Goal: Find contact information: Find contact information

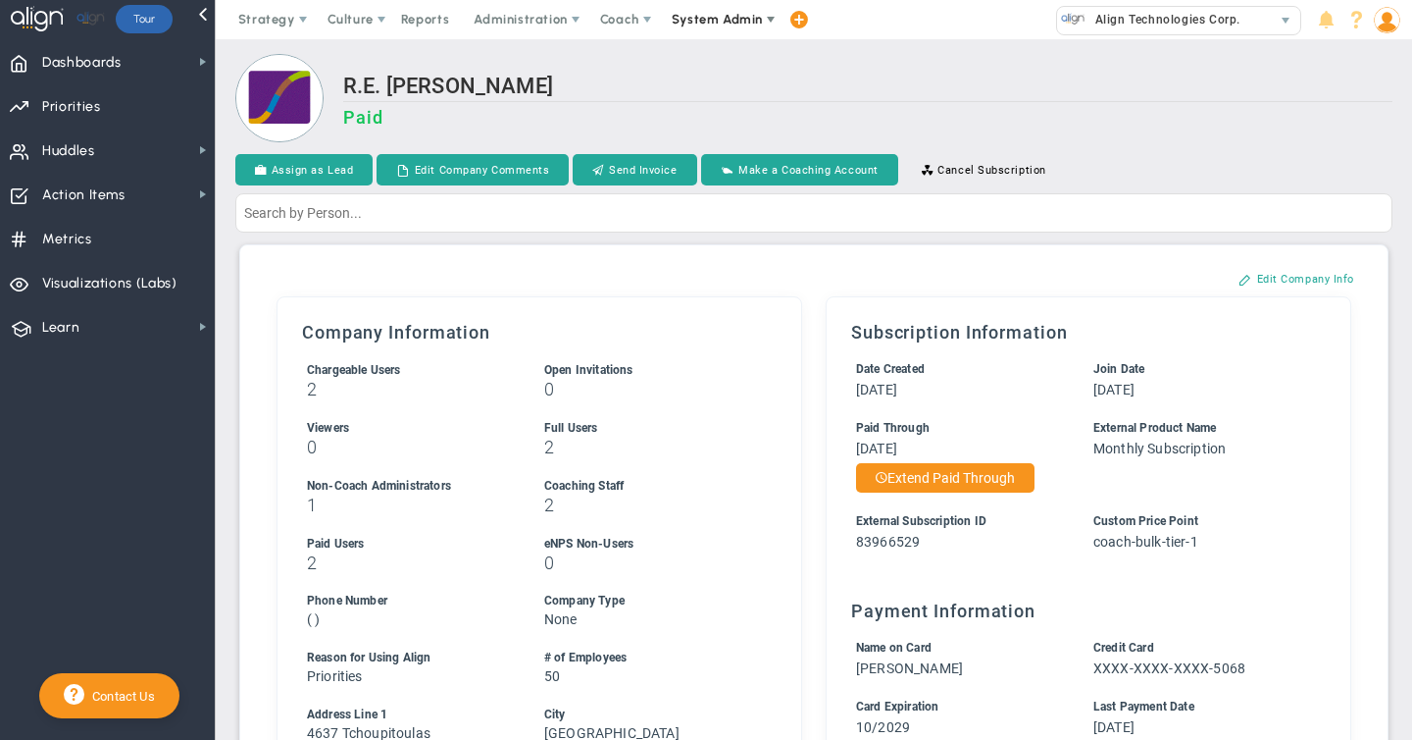
click at [692, 19] on span "System Admin" at bounding box center [717, 19] width 91 height 15
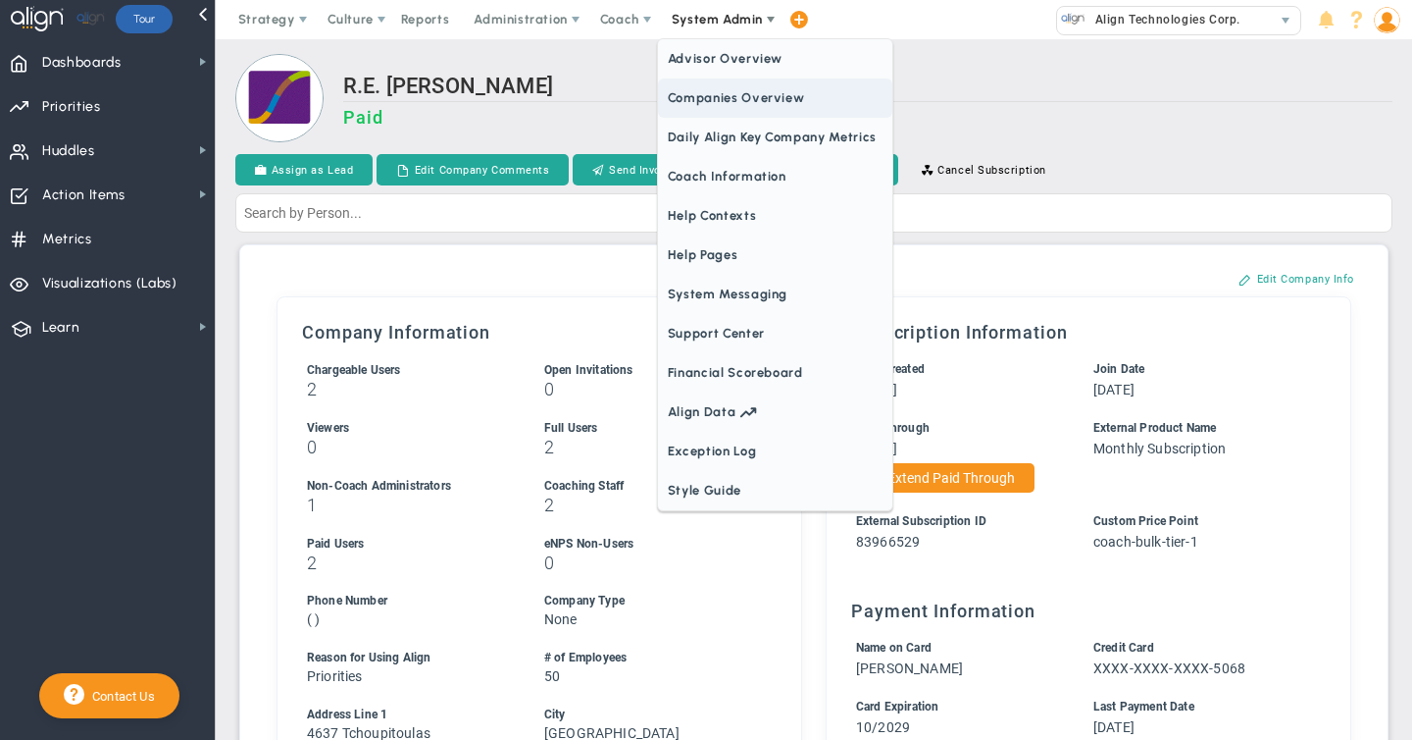
click at [701, 97] on span "Companies Overview" at bounding box center [775, 97] width 234 height 39
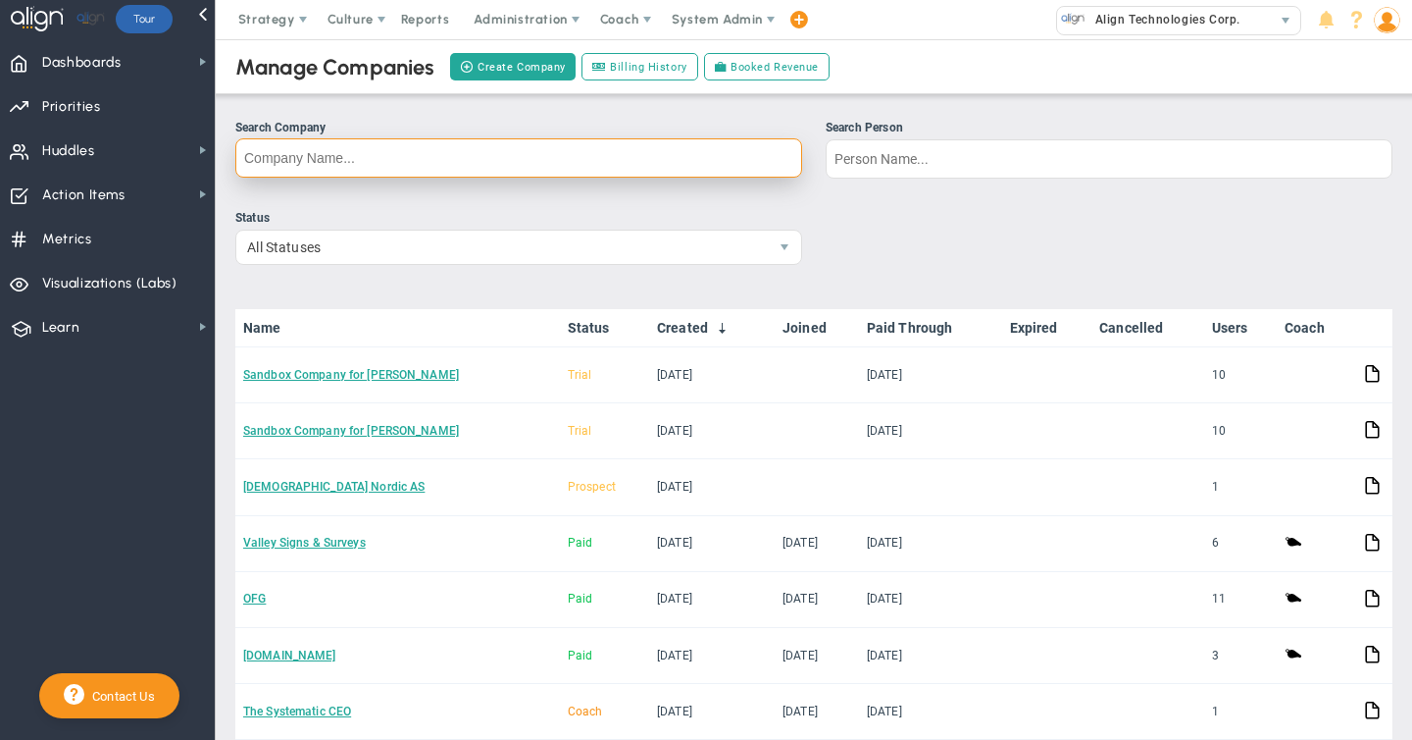
click at [398, 161] on input "Search Company" at bounding box center [518, 157] width 567 height 39
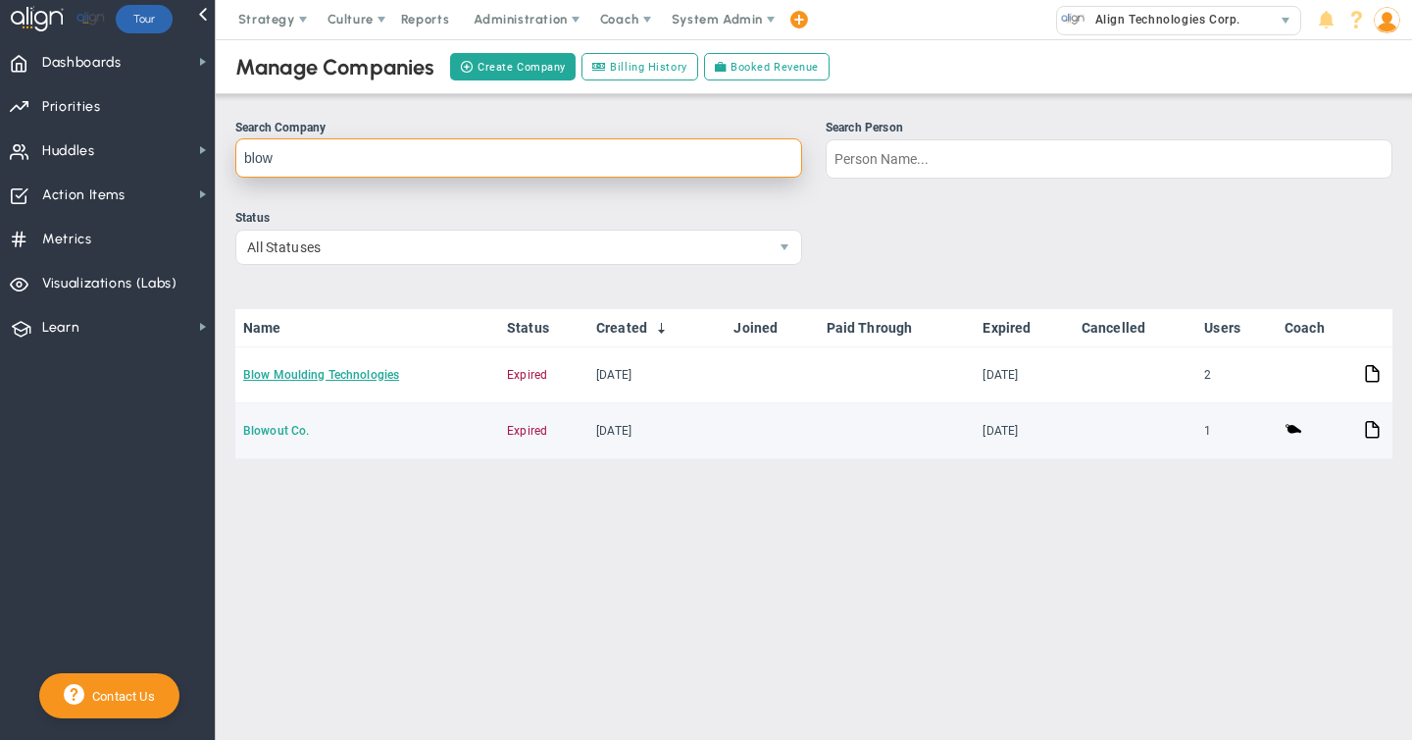
type input "blow"
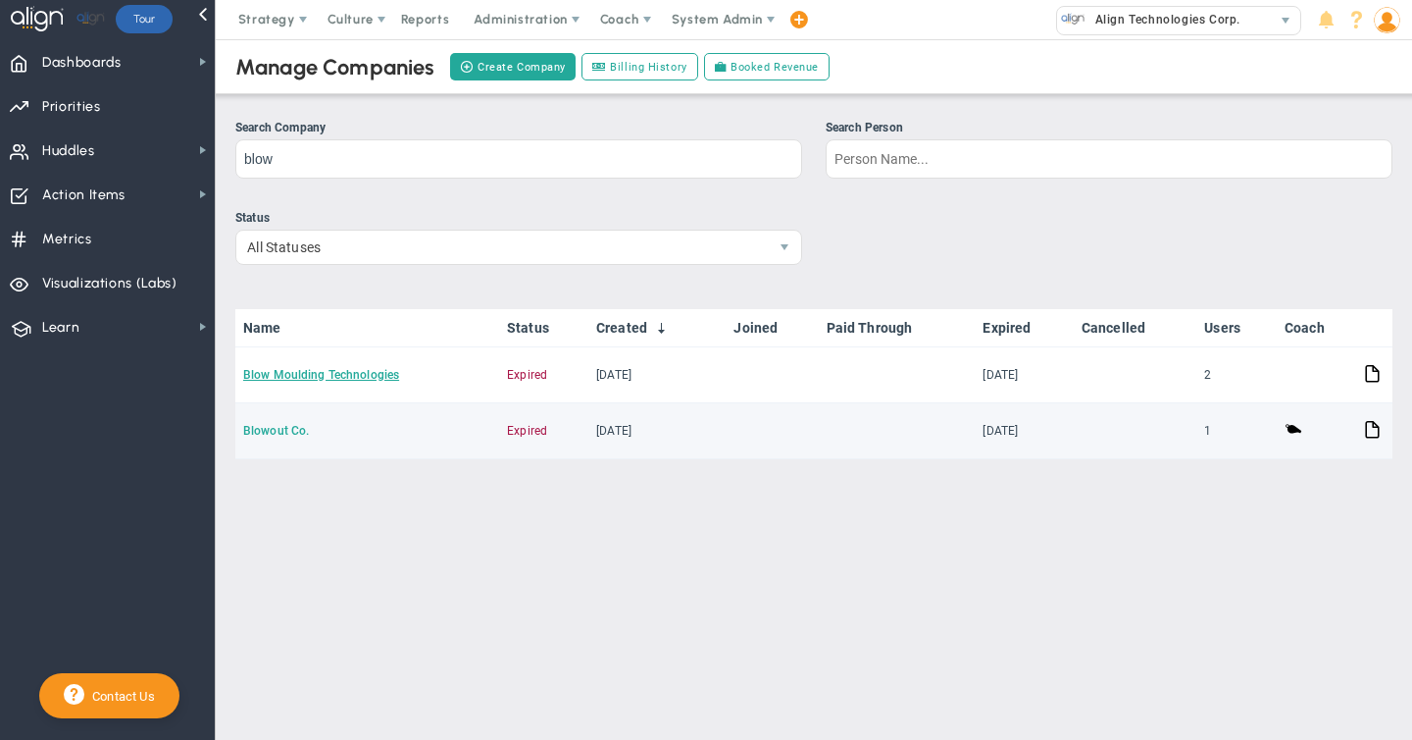
click at [280, 432] on link "Blowout Co." at bounding box center [276, 431] width 66 height 14
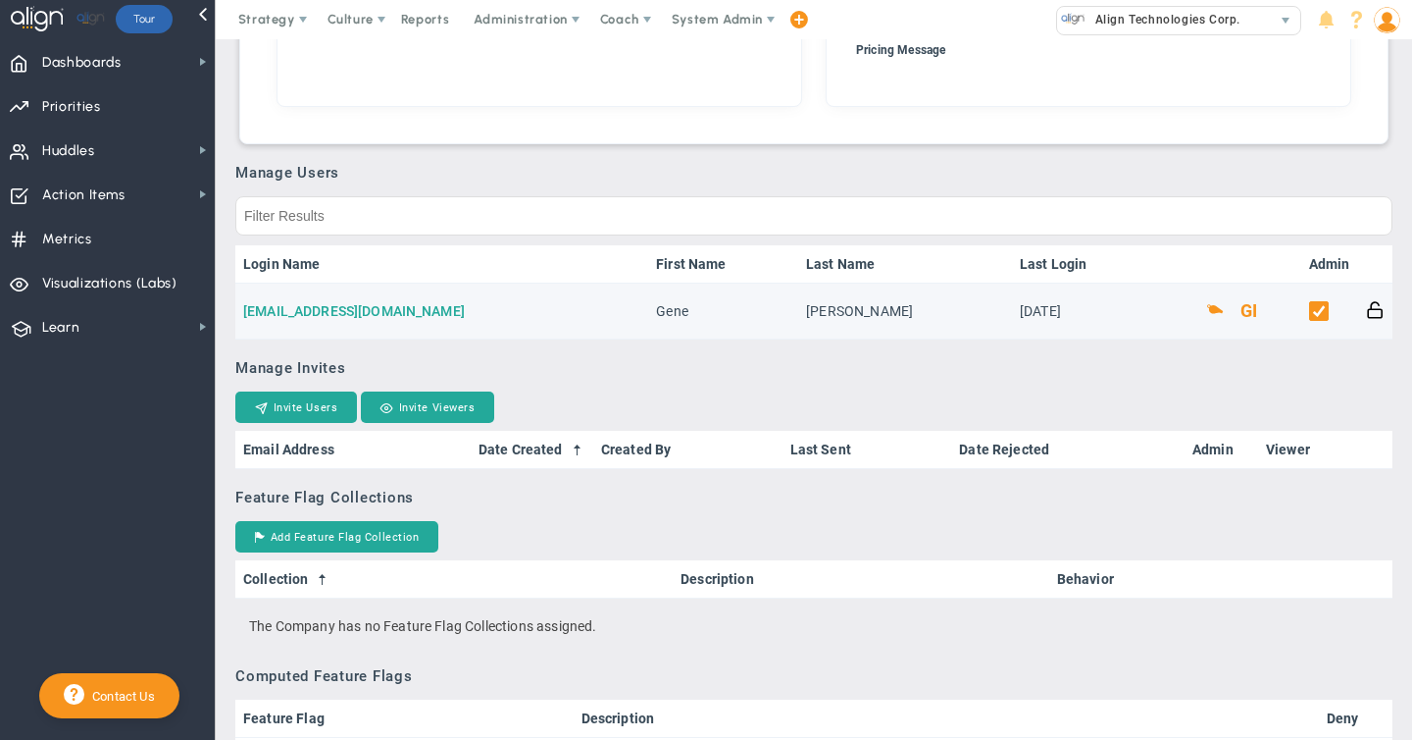
scroll to position [1076, 0]
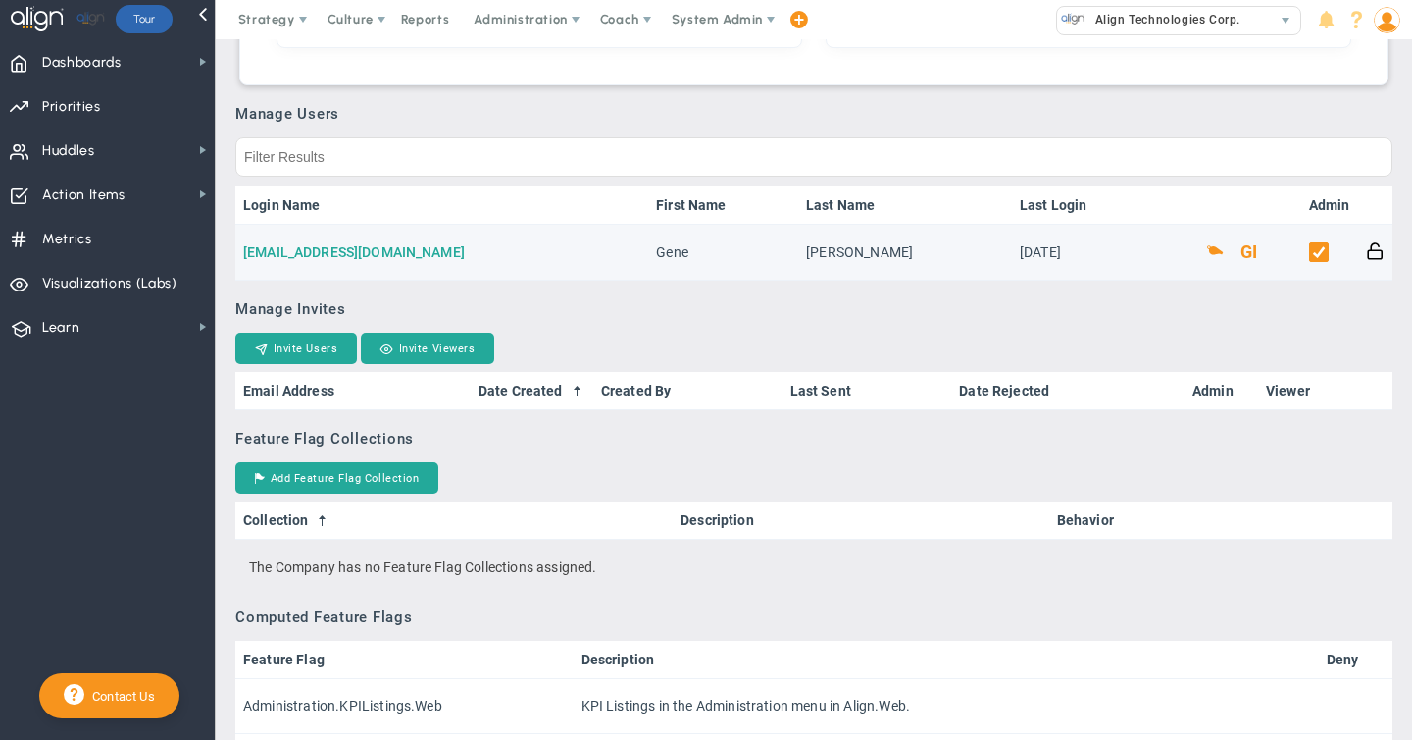
click at [322, 254] on link "[EMAIL_ADDRESS][DOMAIN_NAME]" at bounding box center [354, 252] width 222 height 16
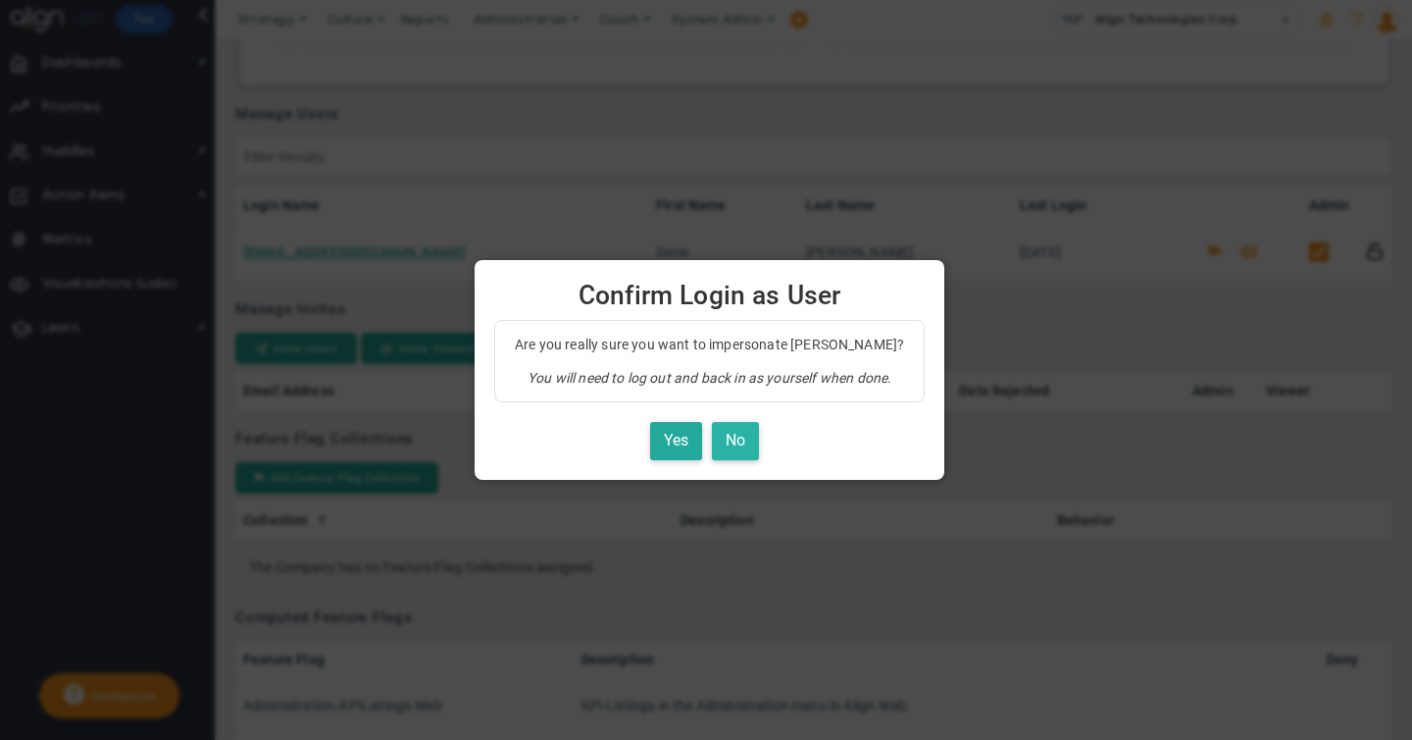
click at [739, 445] on button "No" at bounding box center [735, 441] width 47 height 38
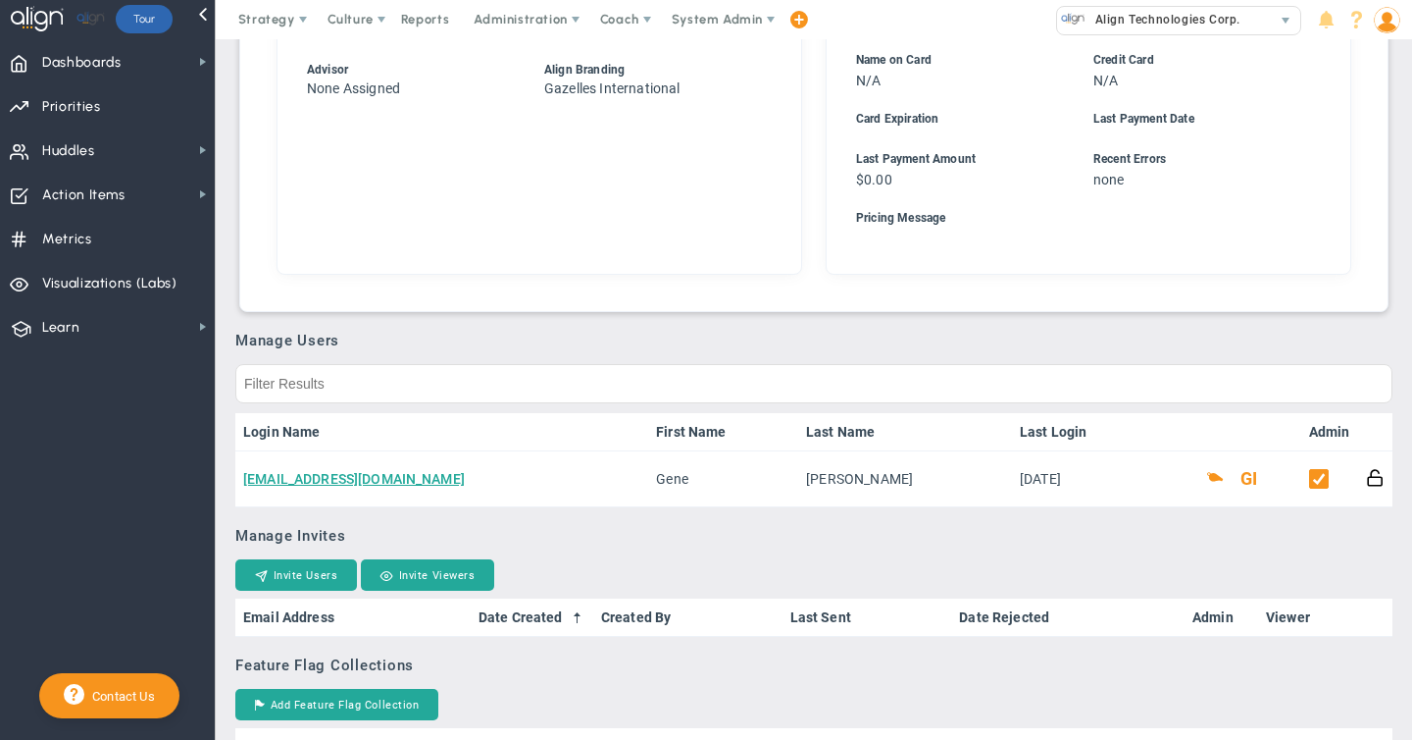
scroll to position [857, 0]
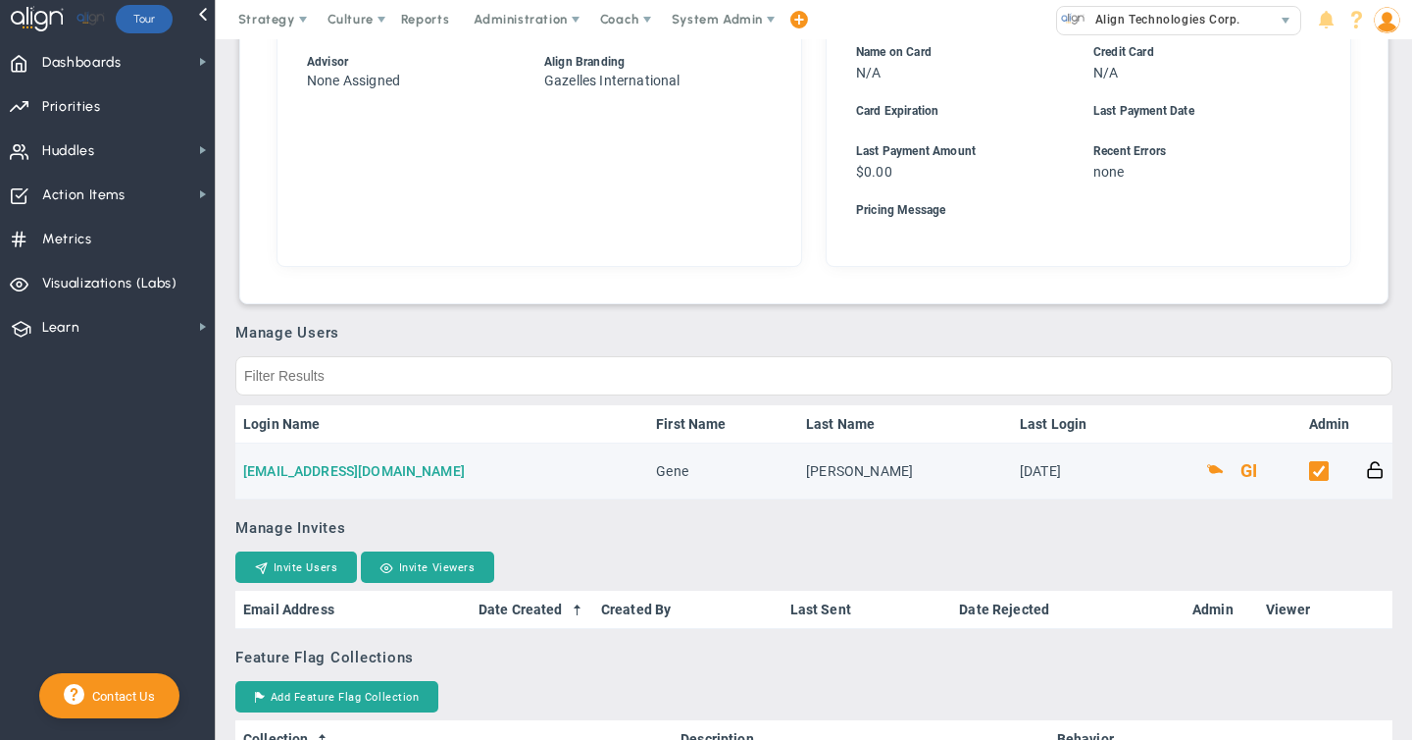
click at [327, 474] on link "[EMAIL_ADDRESS][DOMAIN_NAME]" at bounding box center [354, 471] width 222 height 16
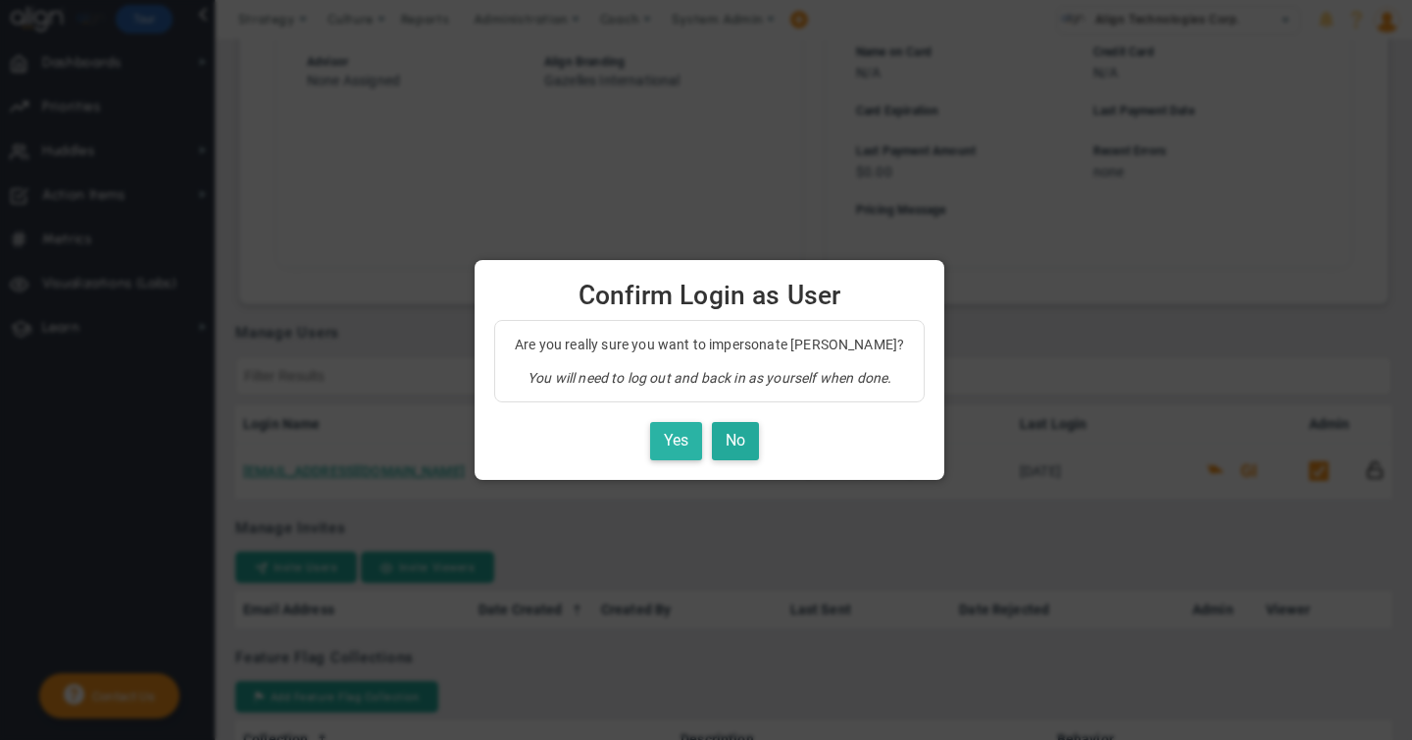
click at [677, 444] on button "Yes" at bounding box center [676, 441] width 52 height 38
